Goal: Task Accomplishment & Management: Manage account settings

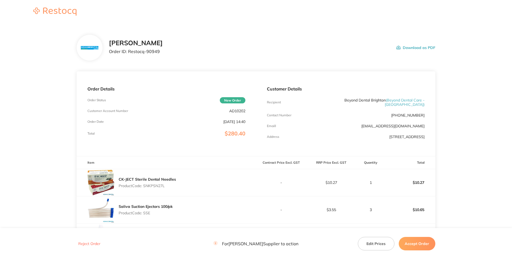
click at [239, 113] on p "AD10202" at bounding box center [237, 111] width 16 height 4
click at [318, 56] on div "[PERSON_NAME] Order ID: Restocq- 90949 Download as PDF" at bounding box center [272, 47] width 326 height 17
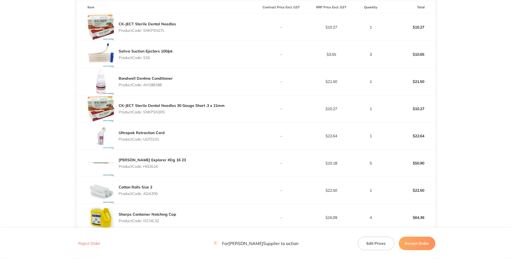
scroll to position [78, 0]
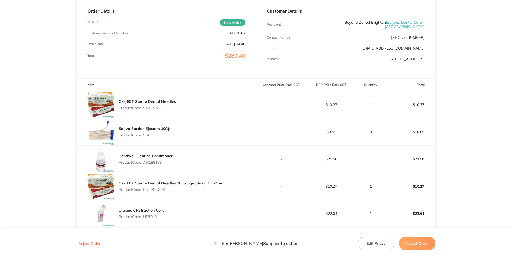
click at [318, 11] on main "[PERSON_NAME] Order ID: Restocq- 90949 Download as PDF Order Details Order Stat…" at bounding box center [256, 190] width 512 height 489
click at [159, 110] on p "Product Code: SNKPSN27L" at bounding box center [147, 108] width 57 height 4
click at [147, 137] on p "Product Code: SSE" at bounding box center [146, 135] width 54 height 4
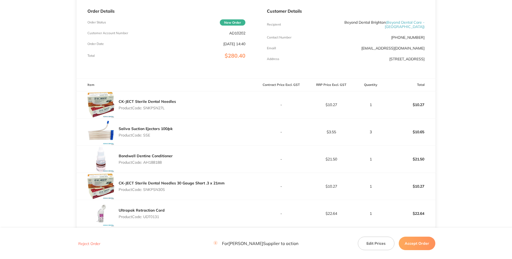
click at [160, 164] on p "Product Code: AH188188" at bounding box center [146, 162] width 54 height 4
click at [156, 164] on p "Product Code: SNKPSN30S" at bounding box center [172, 189] width 106 height 4
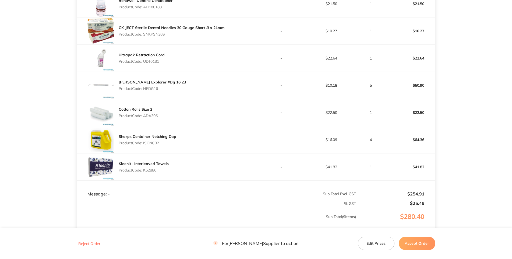
click at [152, 63] on p "Product Code: UDT0131" at bounding box center [142, 61] width 46 height 4
click at [151, 91] on p "Product Code: HEDG16" at bounding box center [152, 88] width 67 height 4
click at [151, 118] on p "Product Code: ADA306" at bounding box center [138, 115] width 39 height 4
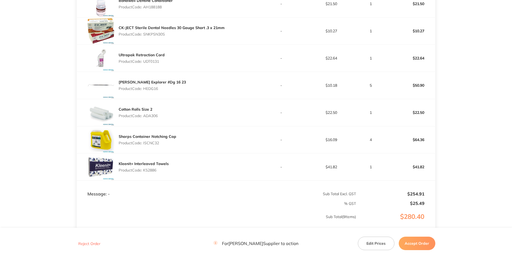
click at [151, 118] on p "Product Code: ADA306" at bounding box center [138, 115] width 39 height 4
click at [154, 145] on p "Product Code: ISCNC32" at bounding box center [148, 143] width 58 height 4
click at [149, 164] on p "Product Code: K52886" at bounding box center [144, 170] width 50 height 4
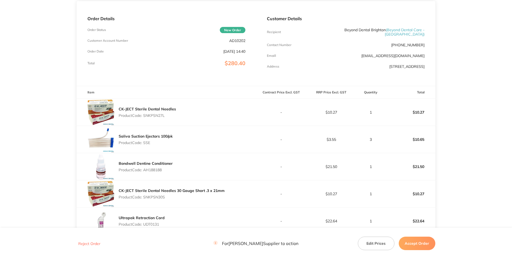
scroll to position [0, 0]
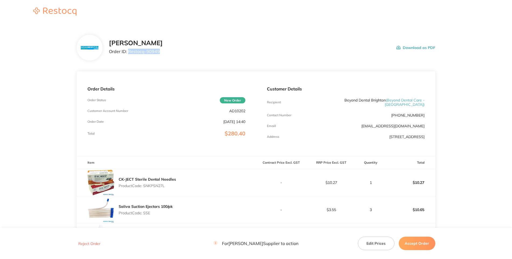
drag, startPoint x: 134, startPoint y: 71, endPoint x: 106, endPoint y: 71, distance: 28.2
click at [109, 54] on p "Order ID: Restocq- 90949" at bounding box center [136, 51] width 54 height 5
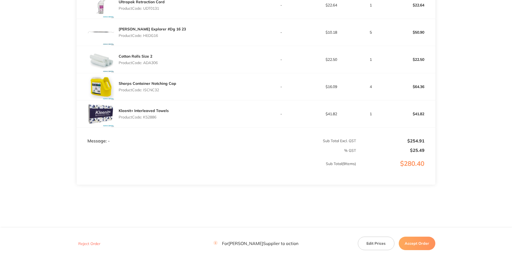
click at [318, 164] on button "Accept Order" at bounding box center [416, 242] width 37 height 13
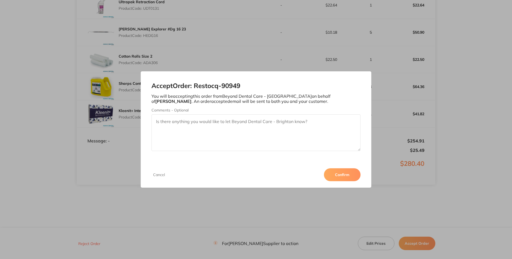
click at [318, 164] on button "Confirm" at bounding box center [342, 174] width 37 height 13
